Goal: Transaction & Acquisition: Book appointment/travel/reservation

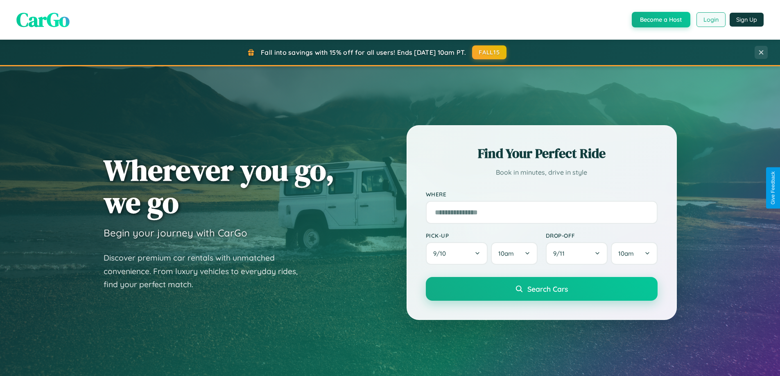
click at [711, 20] on button "Login" at bounding box center [711, 19] width 29 height 15
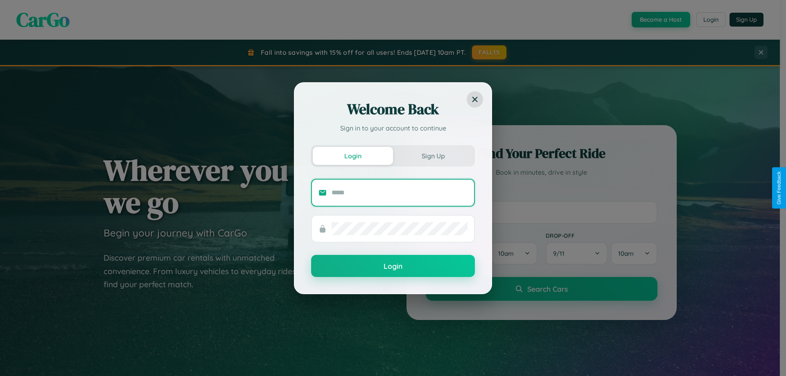
click at [400, 192] on input "text" at bounding box center [400, 192] width 136 height 13
type input "**********"
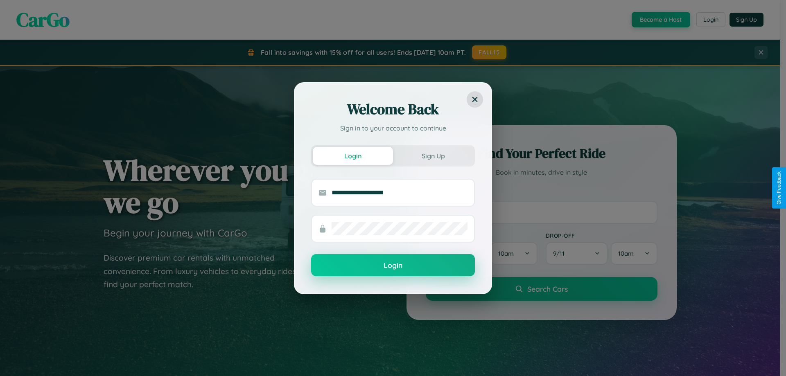
click at [393, 266] on button "Login" at bounding box center [393, 265] width 164 height 22
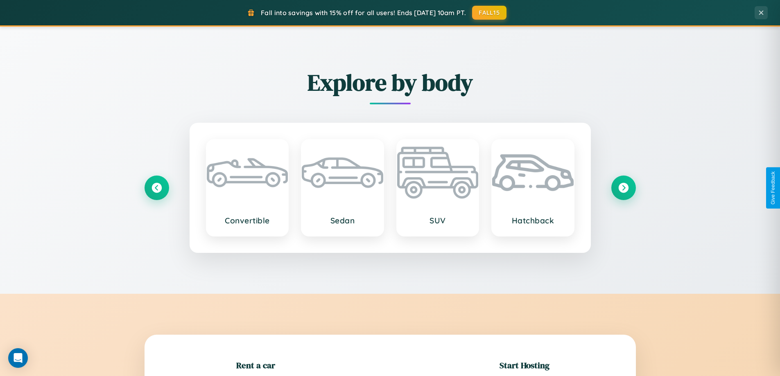
scroll to position [177, 0]
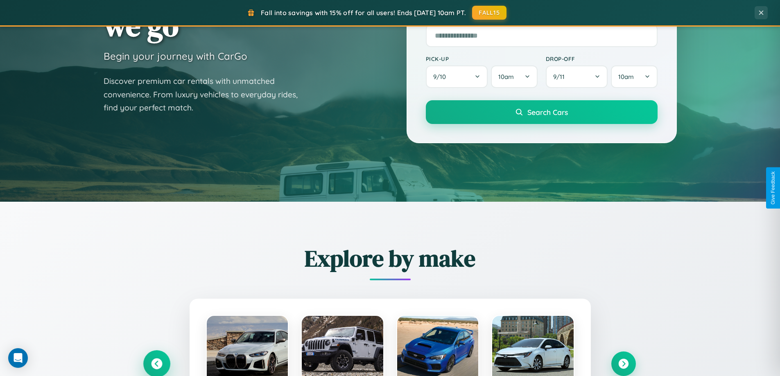
click at [156, 364] on icon at bounding box center [156, 364] width 11 height 11
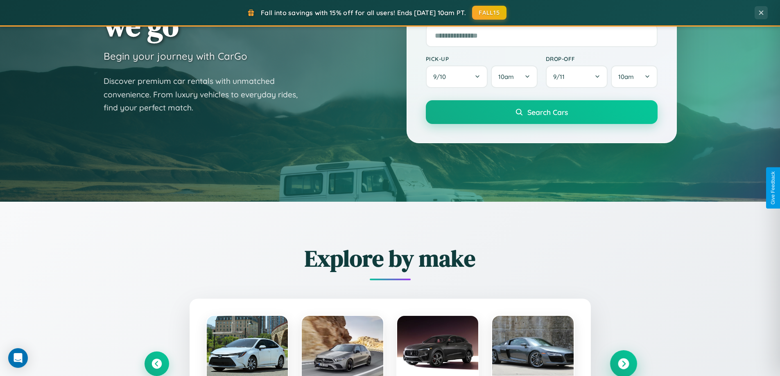
click at [623, 364] on icon at bounding box center [623, 364] width 11 height 11
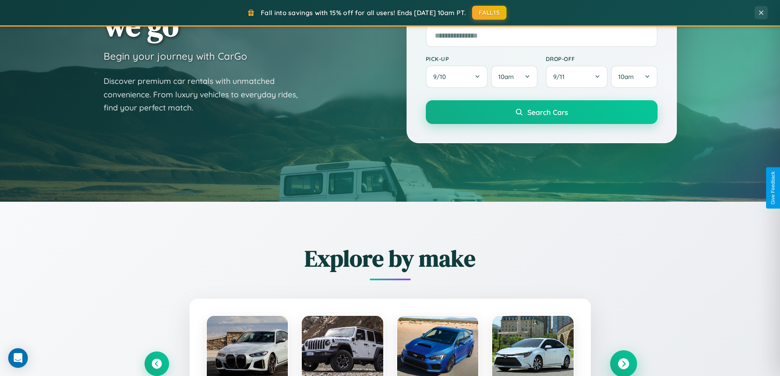
scroll to position [24, 0]
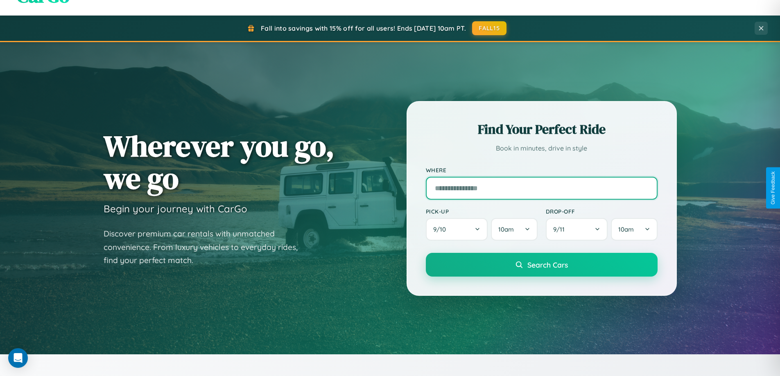
click at [541, 188] on input "text" at bounding box center [542, 188] width 232 height 23
type input "**********"
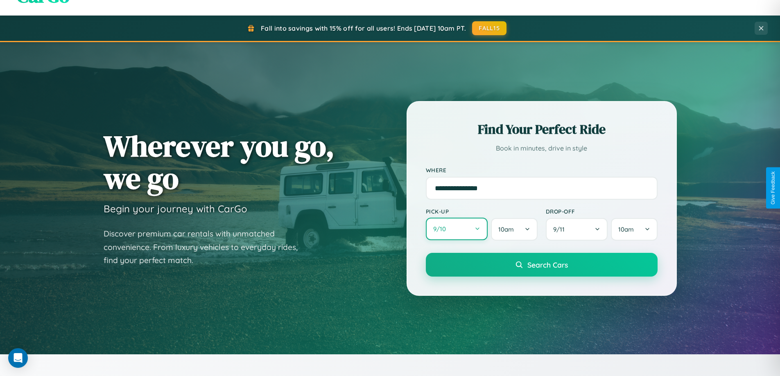
click at [457, 229] on button "9 / 10" at bounding box center [457, 229] width 62 height 23
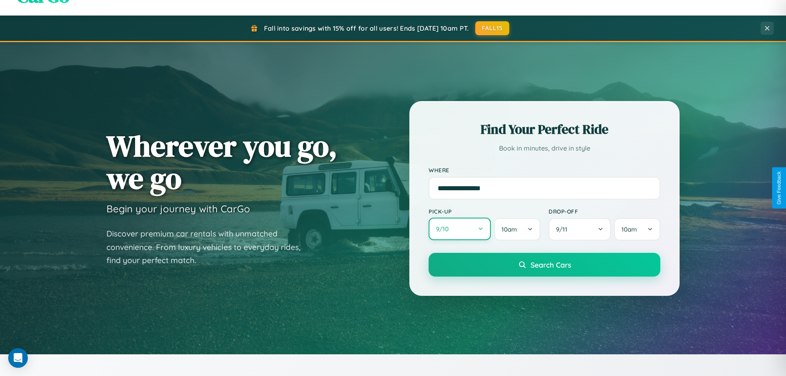
select select "*"
select select "****"
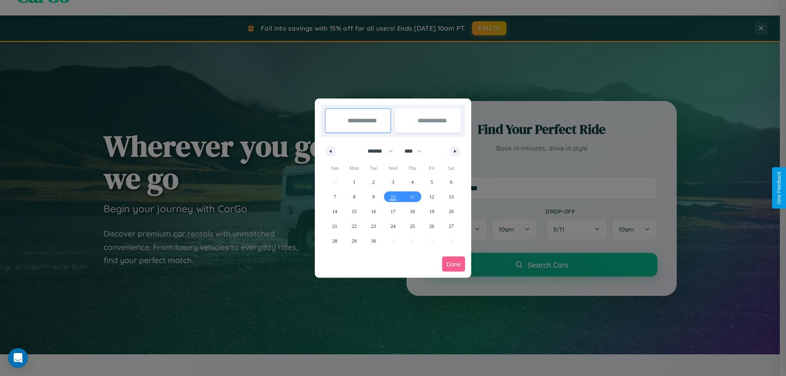
drag, startPoint x: 377, startPoint y: 151, endPoint x: 393, endPoint y: 164, distance: 21.0
click at [377, 151] on select "******* ******** ***** ***** *** **** **** ****** ********* ******* ******** **…" at bounding box center [379, 152] width 35 height 14
select select "*"
drag, startPoint x: 417, startPoint y: 151, endPoint x: 393, endPoint y: 164, distance: 27.1
click at [417, 151] on select "**** **** **** **** **** **** **** **** **** **** **** **** **** **** **** ****…" at bounding box center [413, 152] width 25 height 14
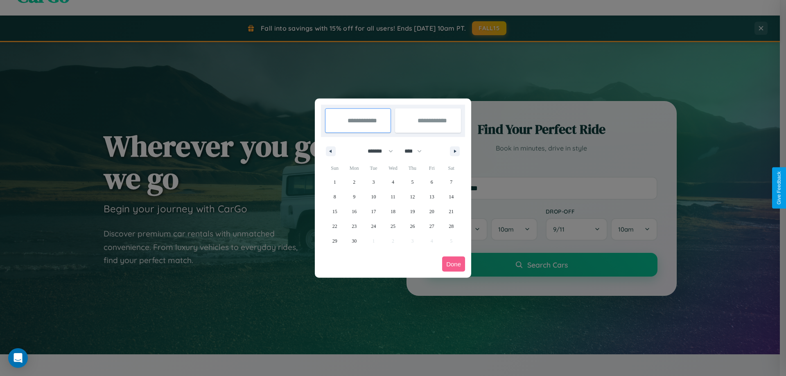
select select "****"
click at [432, 211] on span "19" at bounding box center [432, 211] width 5 height 15
type input "**********"
click at [451, 226] on span "27" at bounding box center [451, 226] width 5 height 15
type input "**********"
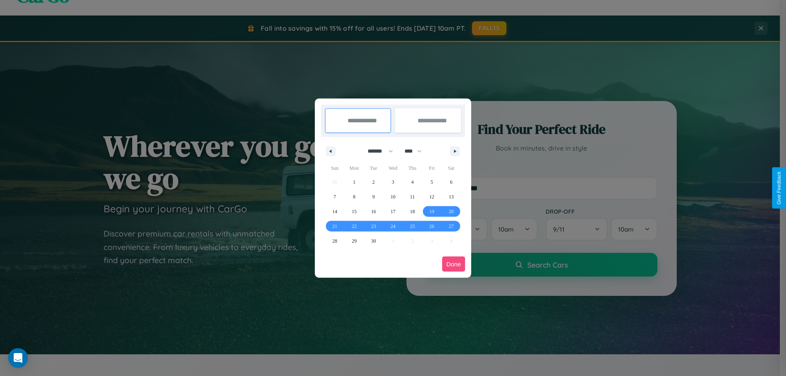
click at [454, 264] on button "Done" at bounding box center [453, 264] width 23 height 15
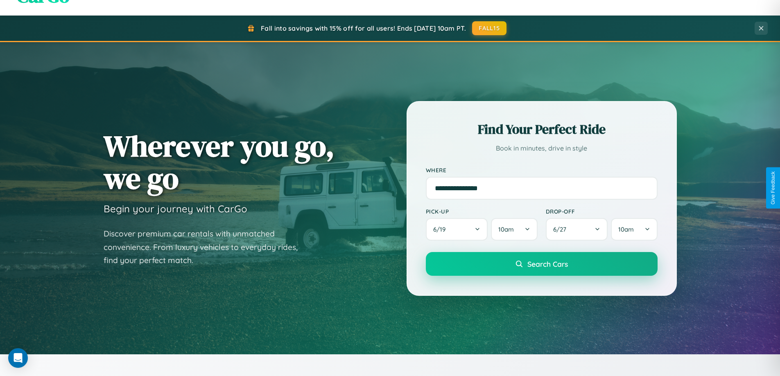
click at [541, 264] on span "Search Cars" at bounding box center [547, 264] width 41 height 9
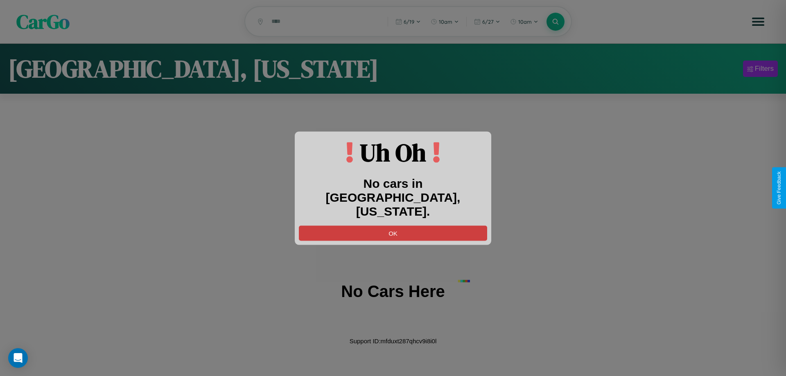
click at [393, 226] on button "OK" at bounding box center [393, 233] width 188 height 15
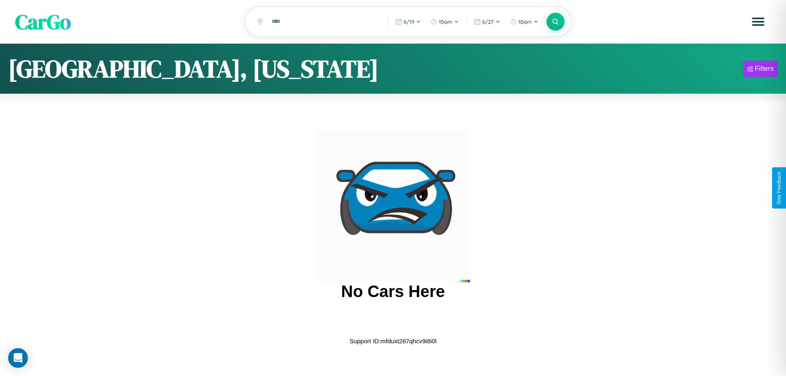
click at [43, 22] on span "CarGo" at bounding box center [43, 21] width 56 height 28
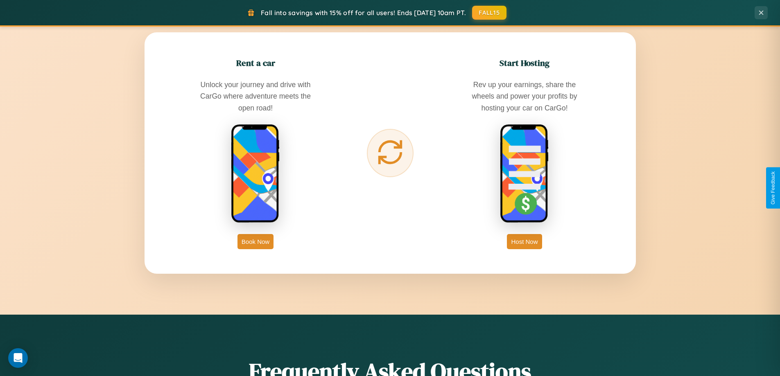
scroll to position [1316, 0]
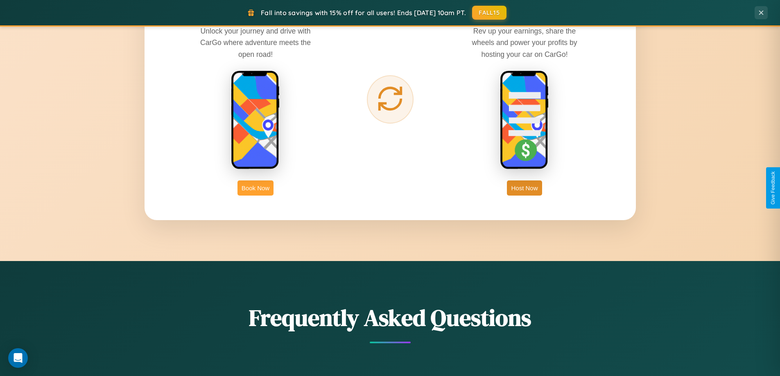
click at [256, 188] on button "Book Now" at bounding box center [256, 188] width 36 height 15
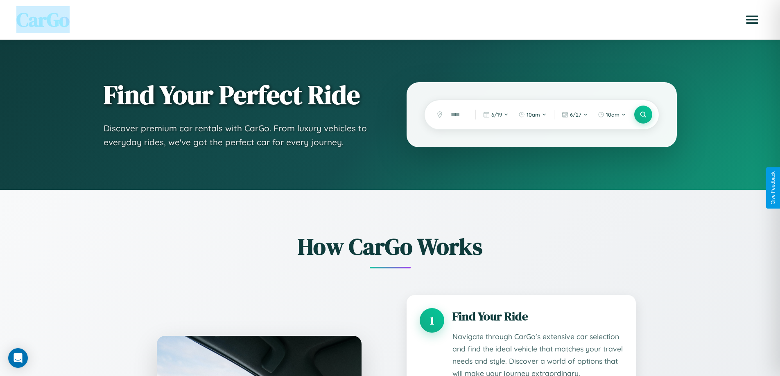
scroll to position [1440, 0]
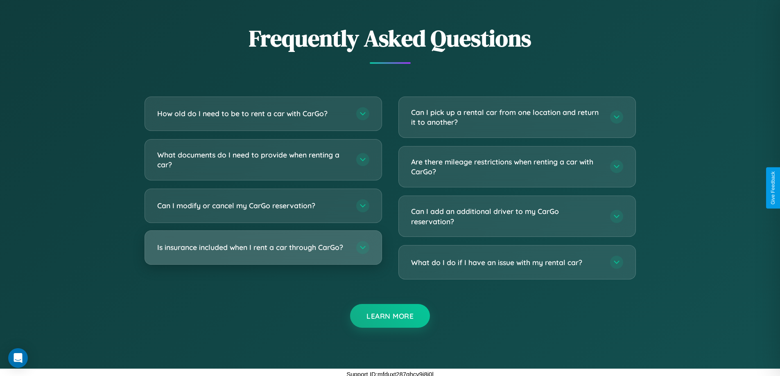
click at [263, 247] on h3 "Is insurance included when I rent a car through CarGo?" at bounding box center [252, 247] width 191 height 10
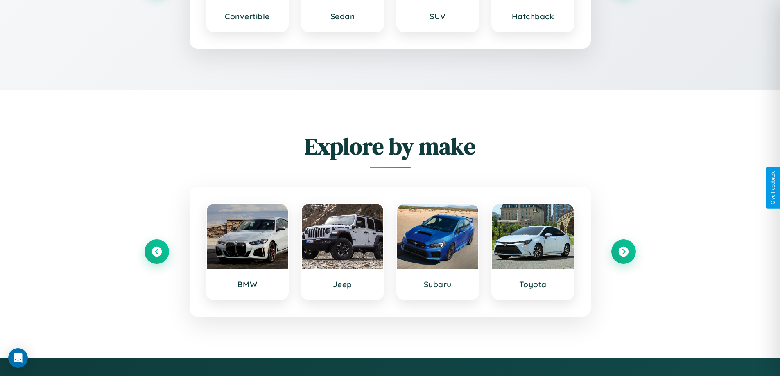
scroll to position [1300, 0]
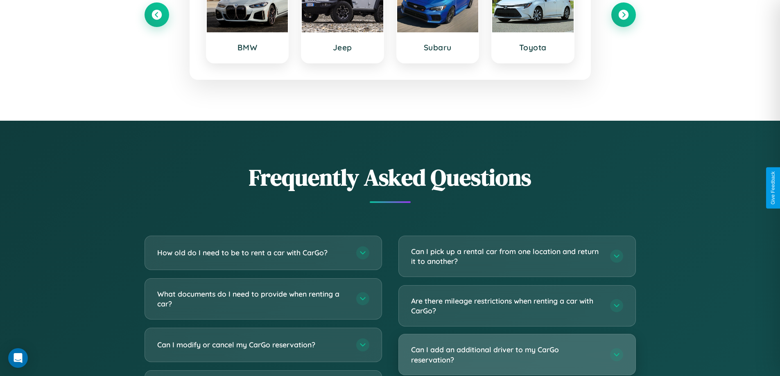
click at [517, 355] on h3 "Can I add an additional driver to my CarGo reservation?" at bounding box center [506, 355] width 191 height 20
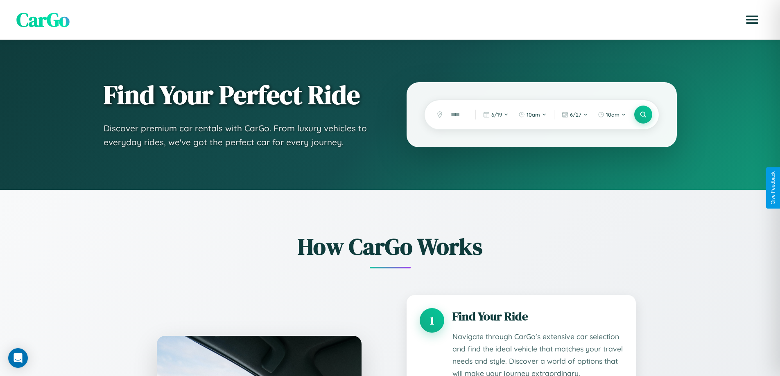
scroll to position [1251, 0]
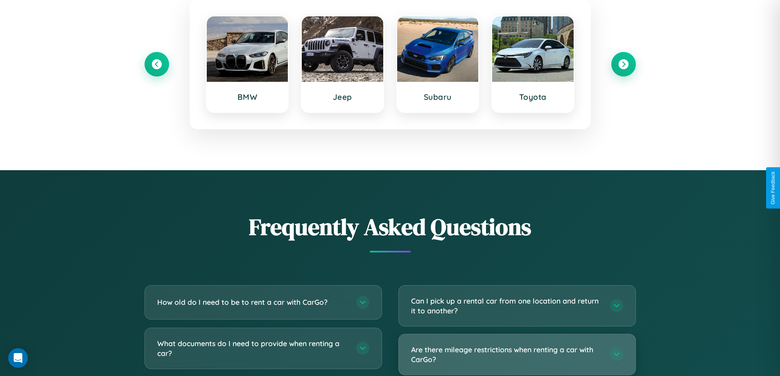
click at [517, 355] on h3 "Are there mileage restrictions when renting a car with CarGo?" at bounding box center [506, 355] width 191 height 20
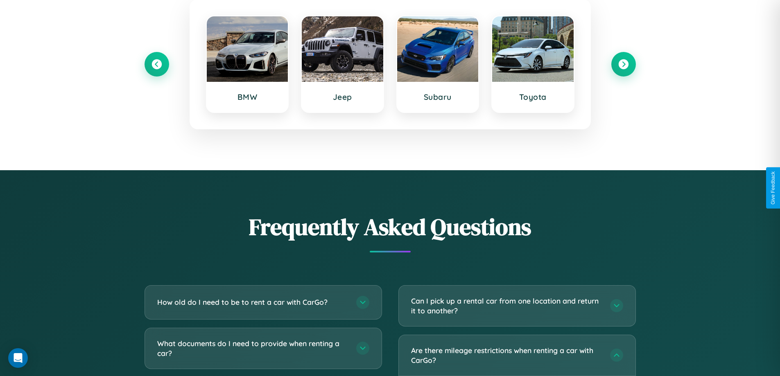
scroll to position [0, 0]
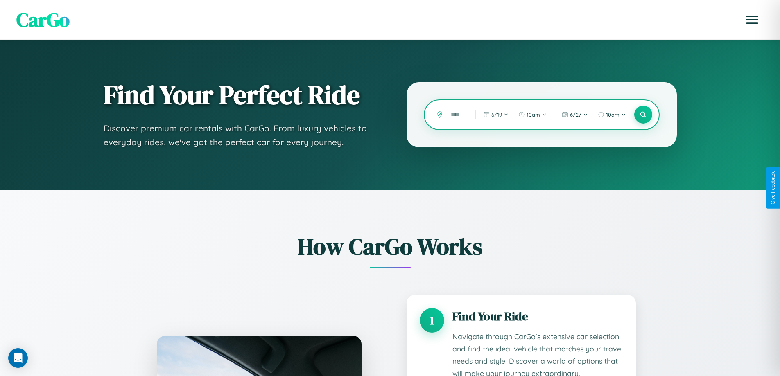
click at [457, 115] on input "text" at bounding box center [457, 115] width 20 height 14
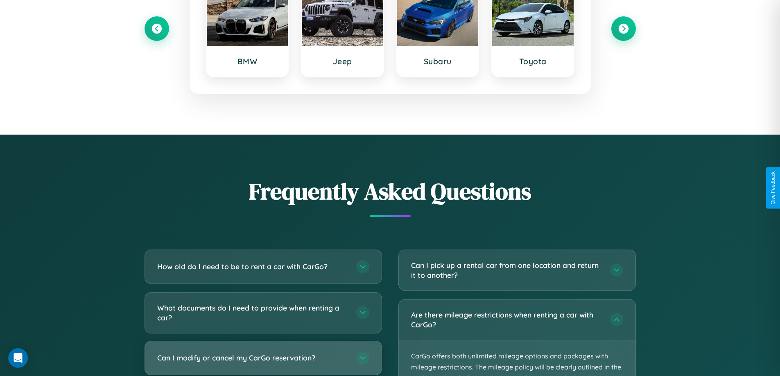
click at [263, 358] on h3 "Can I modify or cancel my CarGo reservation?" at bounding box center [252, 358] width 191 height 10
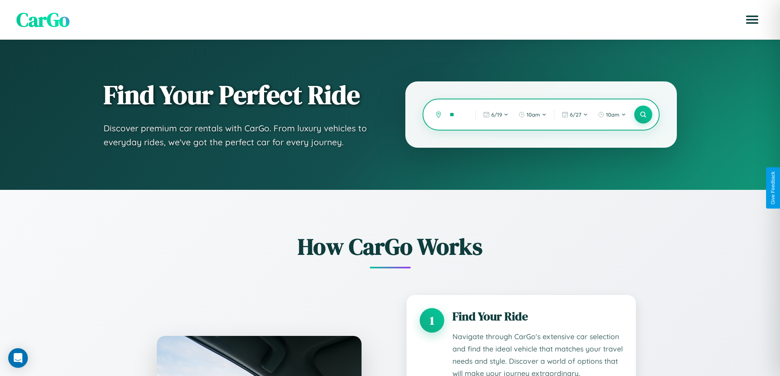
type input "*"
type input "*******"
click at [643, 115] on icon at bounding box center [643, 115] width 8 height 8
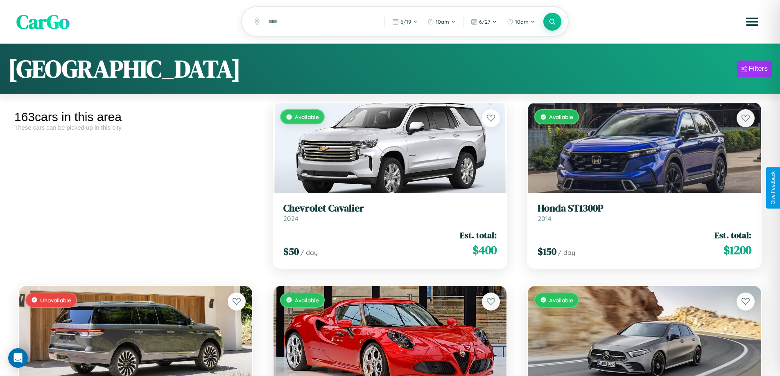
scroll to position [50, 0]
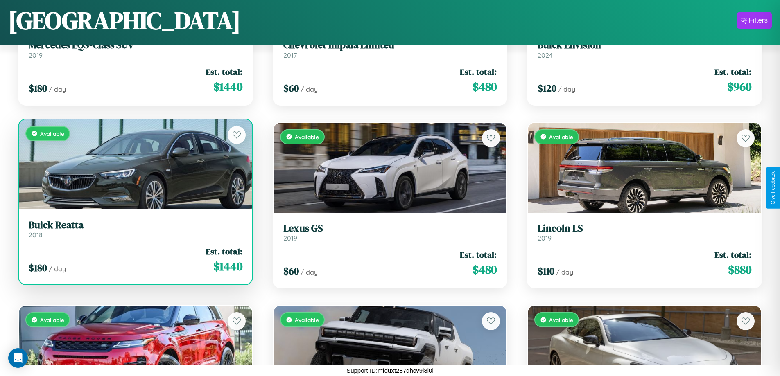
click at [134, 233] on link "Buick Reatta 2018" at bounding box center [136, 230] width 214 height 20
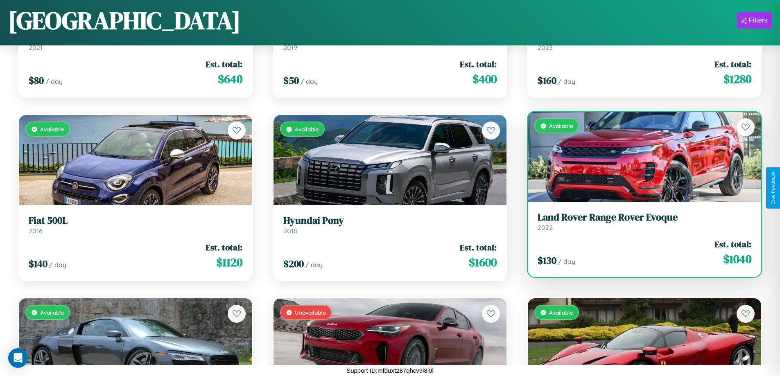
scroll to position [1399, 0]
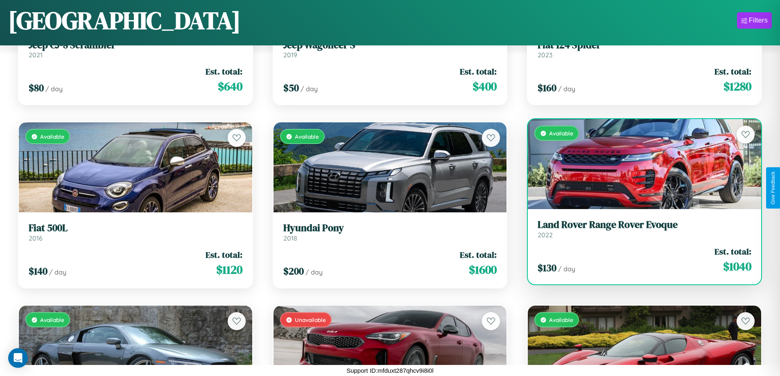
click at [639, 229] on h3 "Land Rover Range Rover Evoque" at bounding box center [645, 225] width 214 height 12
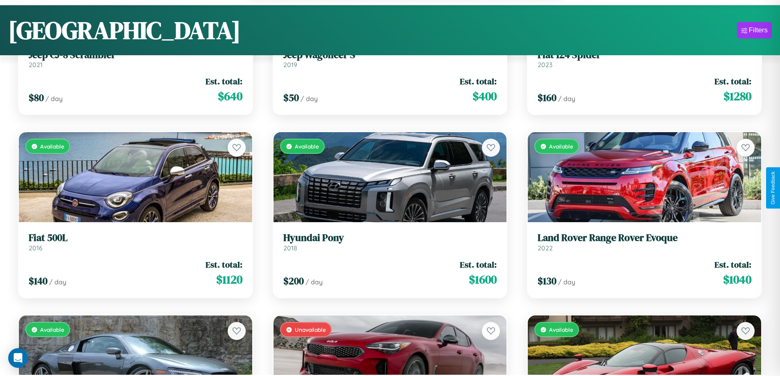
scroll to position [9162, 0]
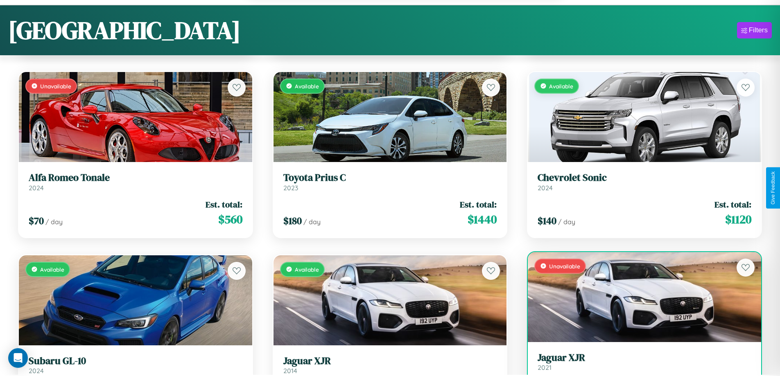
click at [639, 366] on link "Jaguar XJR 2021" at bounding box center [645, 362] width 214 height 20
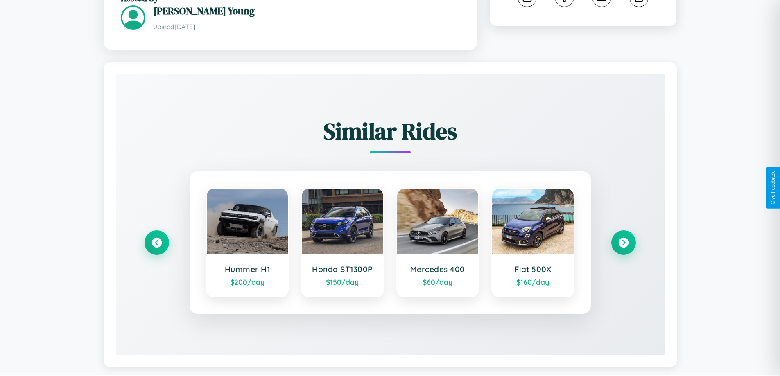
scroll to position [496, 0]
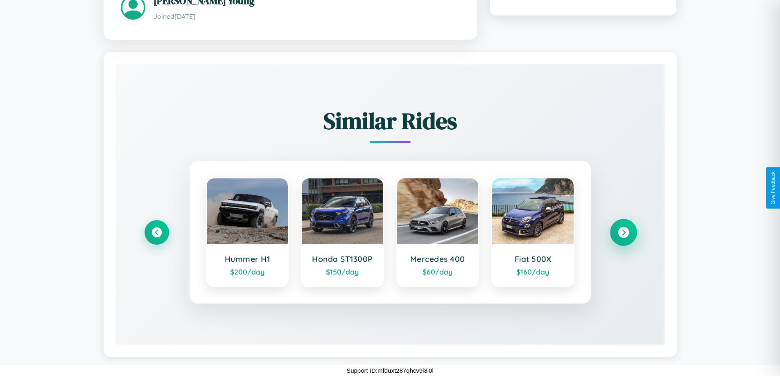
click at [623, 232] on icon at bounding box center [623, 232] width 11 height 11
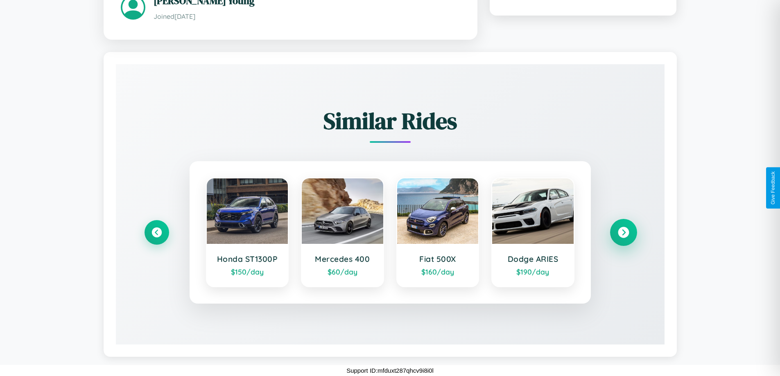
click at [623, 232] on icon at bounding box center [623, 232] width 11 height 11
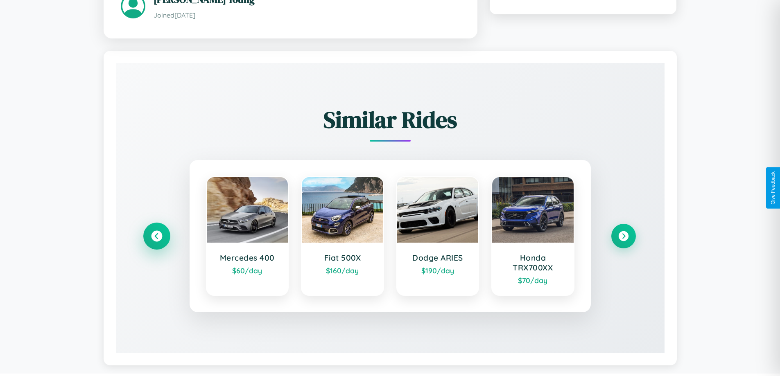
click at [156, 237] on icon at bounding box center [156, 236] width 11 height 11
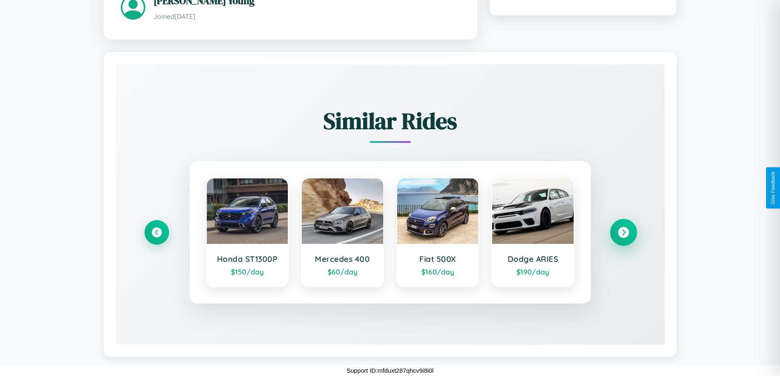
click at [623, 232] on icon at bounding box center [623, 232] width 11 height 11
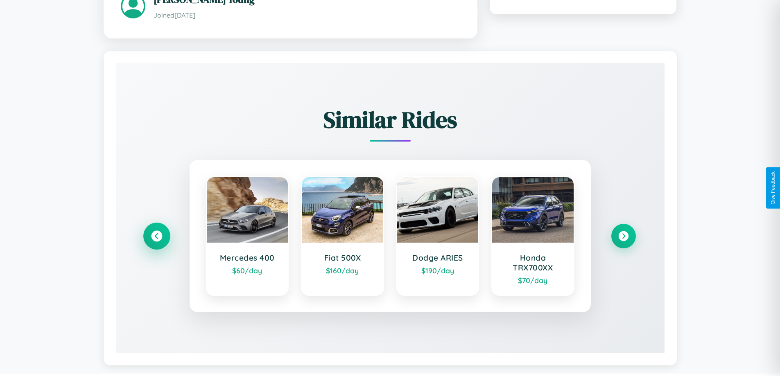
click at [156, 237] on icon at bounding box center [156, 236] width 11 height 11
